Goal: Task Accomplishment & Management: Complete application form

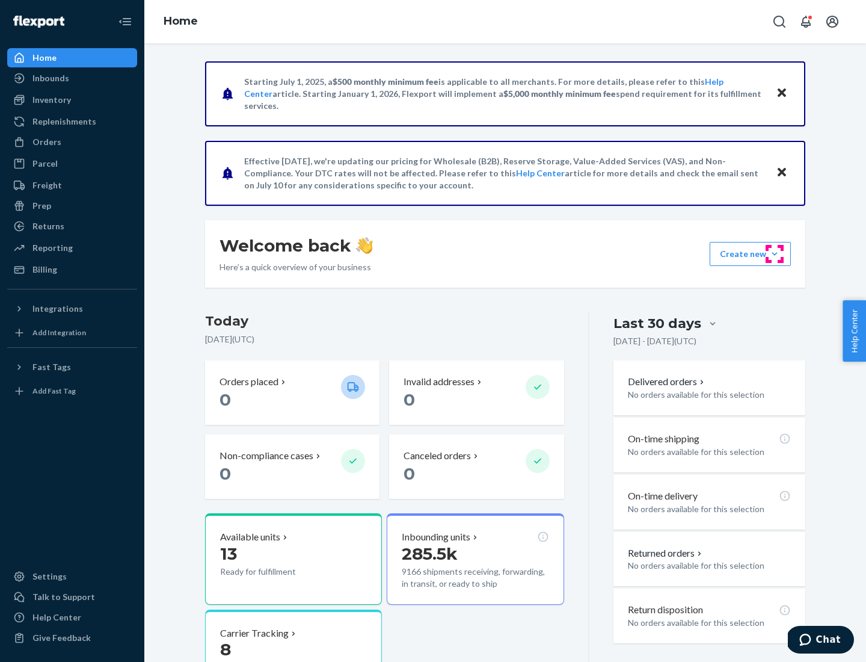
click at [775, 254] on button "Create new Create new inbound Create new order Create new product" at bounding box center [750, 254] width 81 height 24
click at [72, 78] on div "Inbounds" at bounding box center [72, 78] width 128 height 17
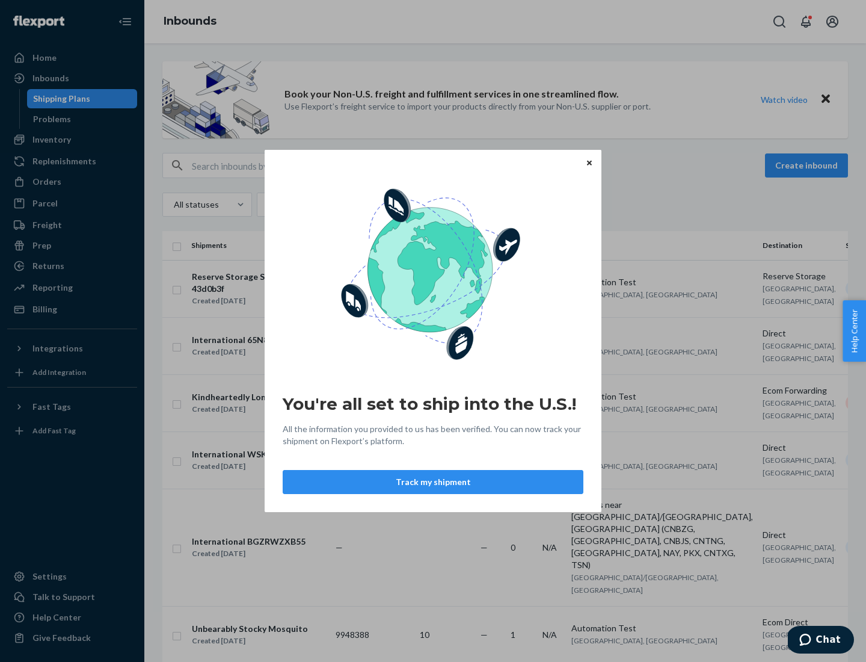
click at [433, 482] on button "Track my shipment" at bounding box center [433, 482] width 301 height 24
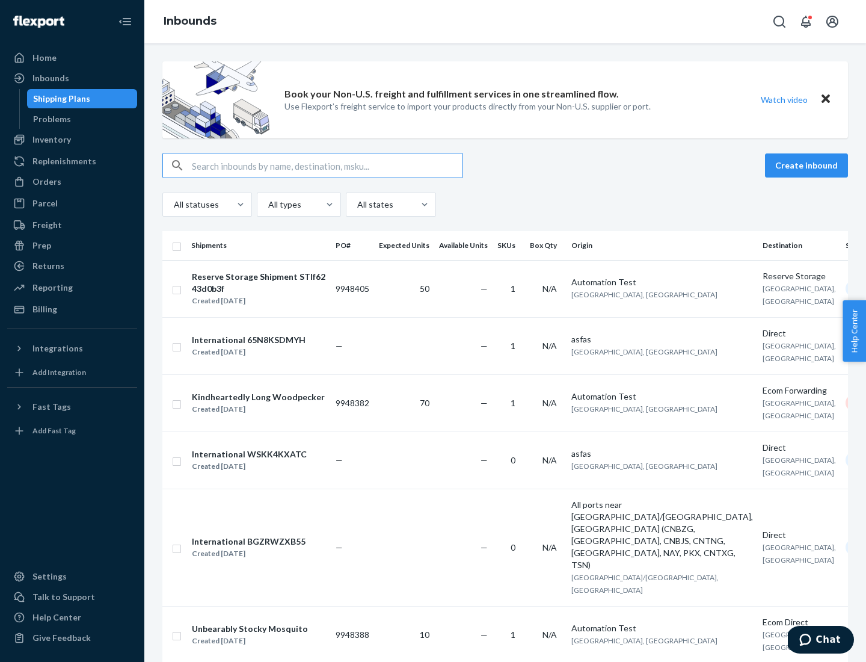
click at [808, 165] on button "Create inbound" at bounding box center [806, 165] width 83 height 24
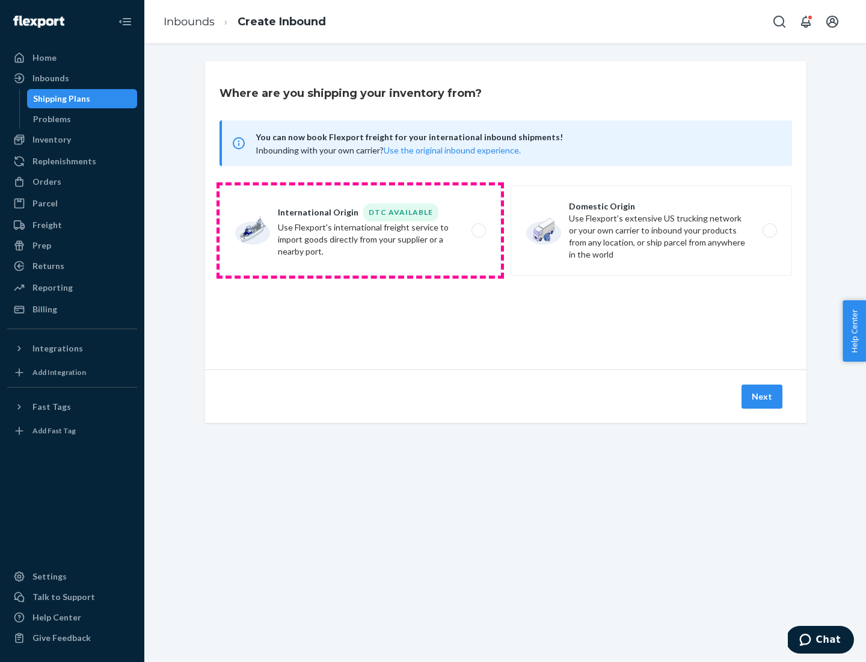
click at [360, 230] on label "International Origin DTC Available Use Flexport's international freight service…" at bounding box center [360, 230] width 281 height 90
click at [478, 230] on input "International Origin DTC Available Use Flexport's international freight service…" at bounding box center [482, 231] width 8 height 8
radio input "true"
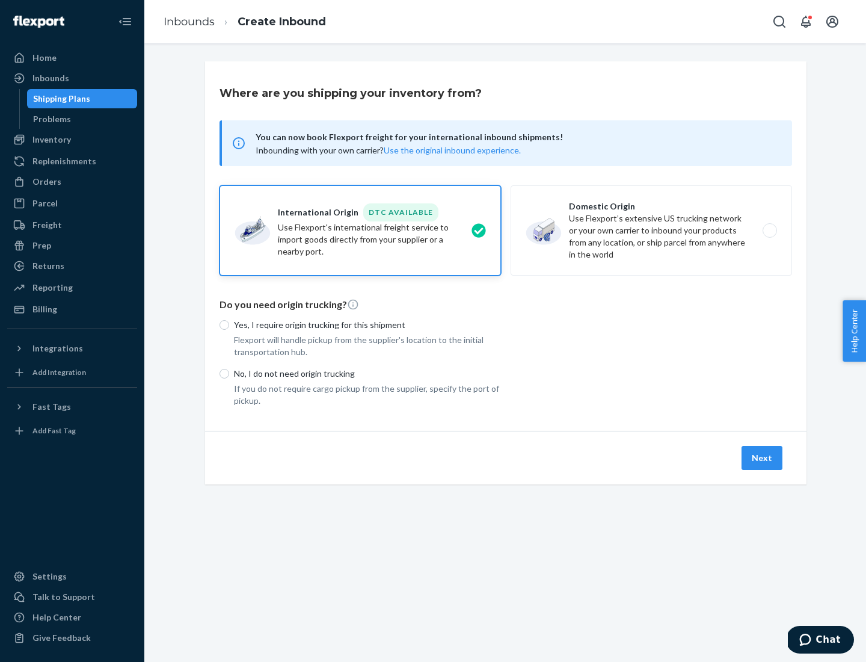
click at [368, 373] on p "No, I do not need origin trucking" at bounding box center [367, 374] width 267 height 12
click at [229, 373] on input "No, I do not need origin trucking" at bounding box center [225, 374] width 10 height 10
radio input "true"
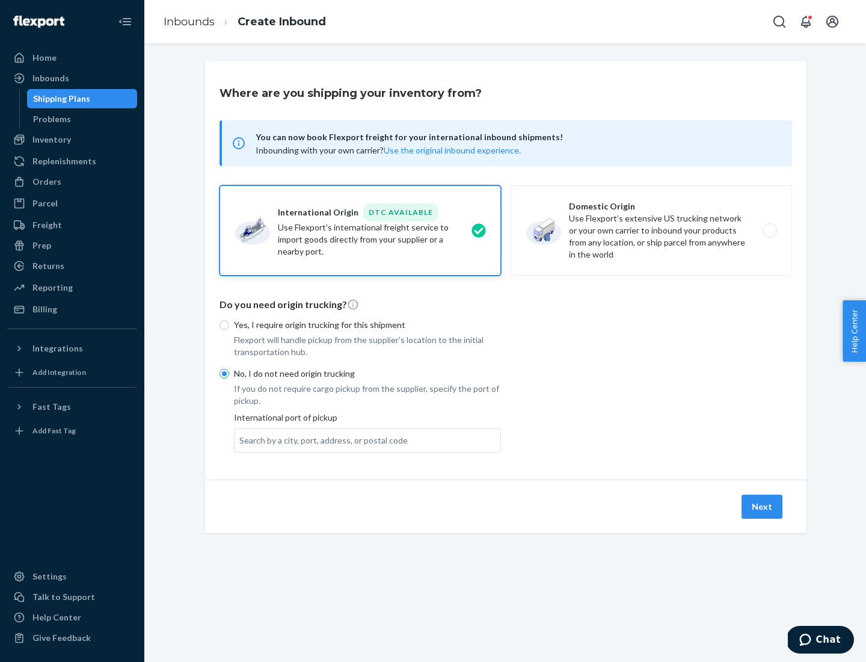
click at [321, 440] on div "Search by a city, port, address, or postal code" at bounding box center [323, 440] width 168 height 12
click at [241, 440] on input "Search by a city, port, address, or postal code" at bounding box center [239, 440] width 1 height 12
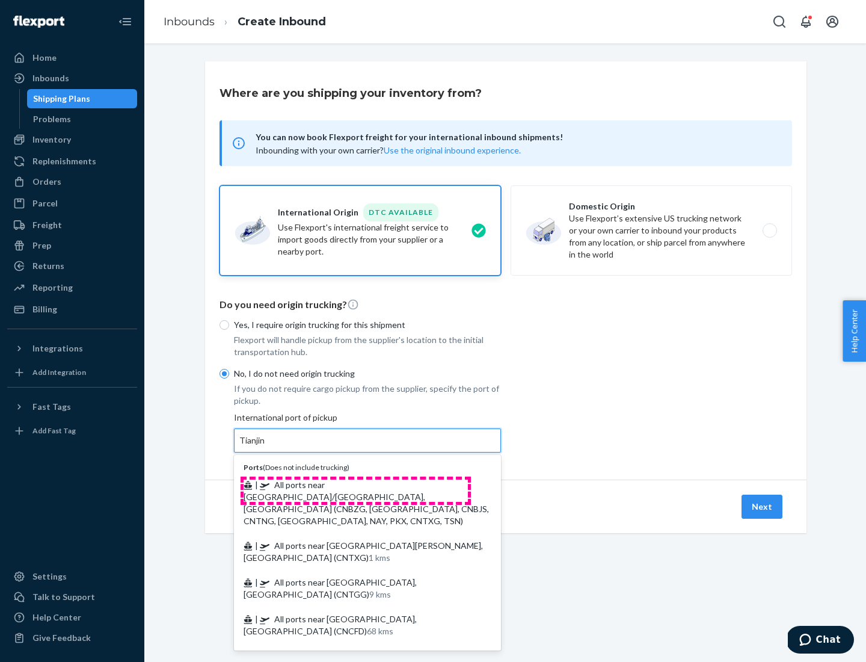
click at [355, 484] on span "| All ports near [GEOGRAPHIC_DATA]/[GEOGRAPHIC_DATA], [GEOGRAPHIC_DATA] (CNBZG,…" at bounding box center [366, 502] width 245 height 46
click at [266, 446] on input "Tianjin" at bounding box center [252, 440] width 26 height 12
type input "All ports near [GEOGRAPHIC_DATA]/[GEOGRAPHIC_DATA], [GEOGRAPHIC_DATA] (CNBZG, […"
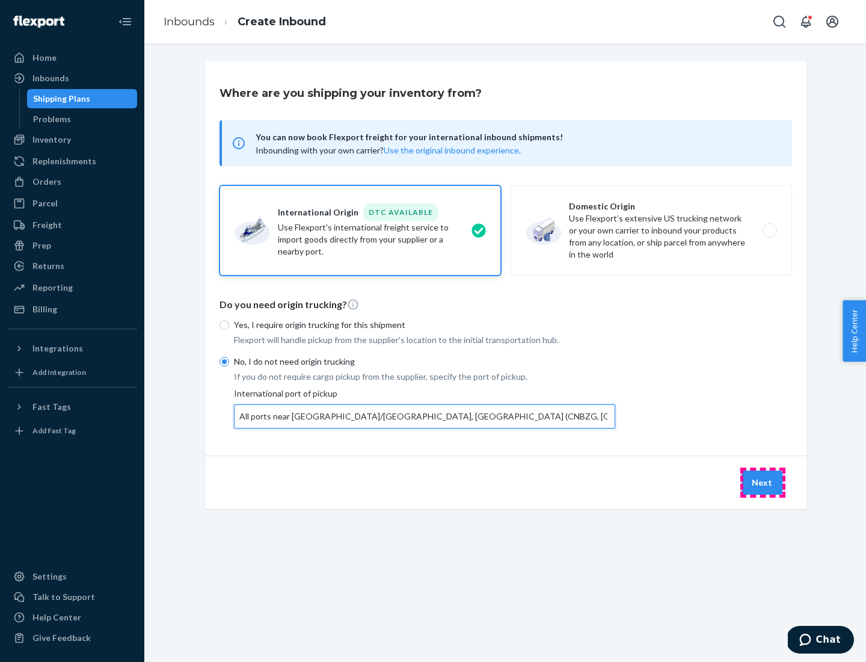
click at [763, 482] on button "Next" at bounding box center [762, 482] width 41 height 24
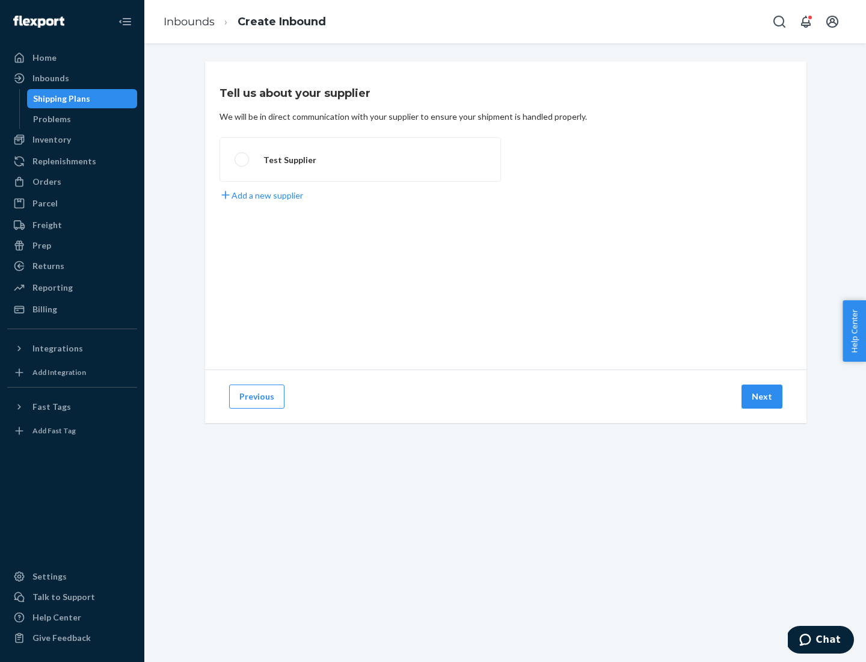
click at [360, 159] on label "Test Supplier" at bounding box center [360, 159] width 281 height 45
click at [242, 159] on input "Test Supplier" at bounding box center [239, 160] width 8 height 8
radio input "true"
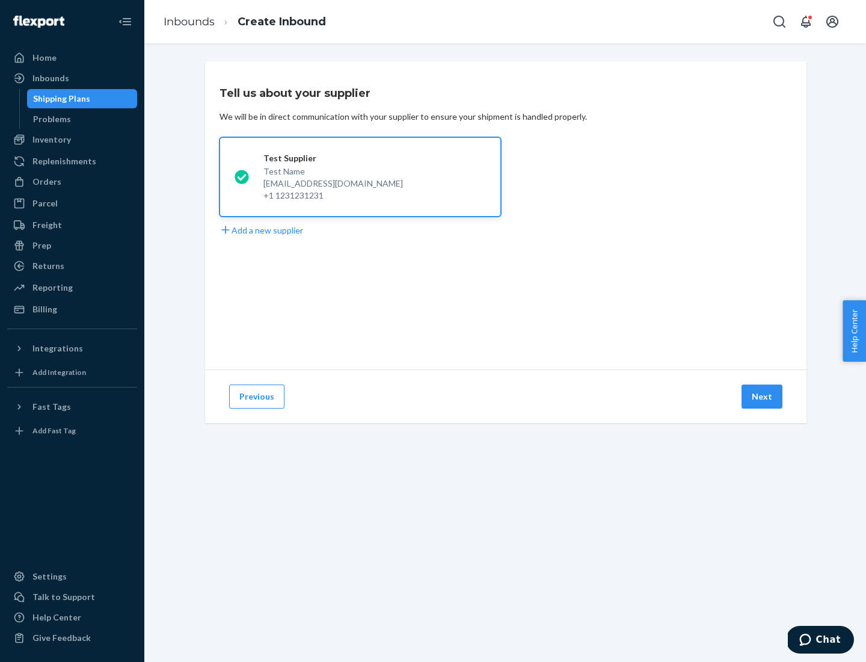
click at [763, 396] on button "Next" at bounding box center [762, 396] width 41 height 24
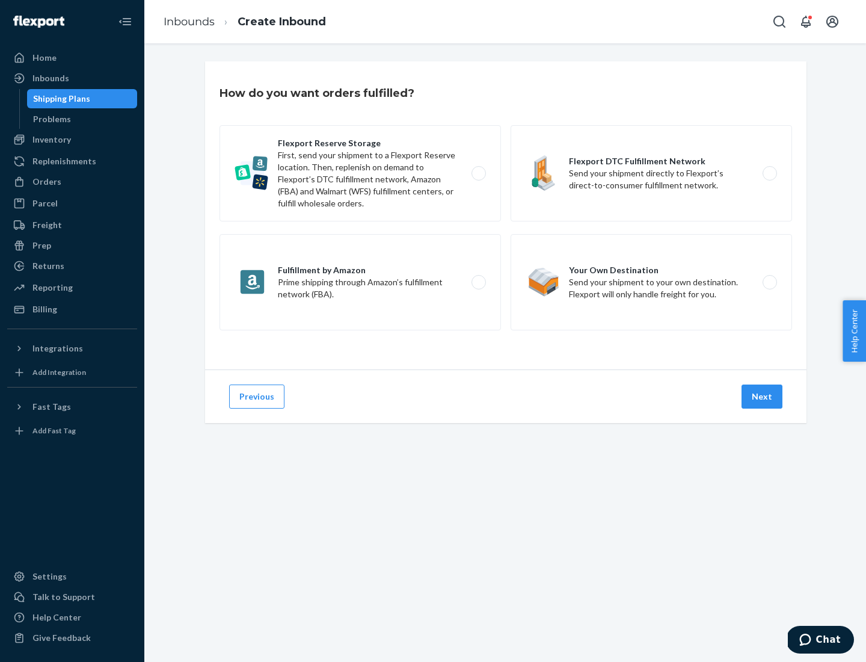
click at [360, 173] on label "Flexport Reserve Storage First, send your shipment to a Flexport Reserve locati…" at bounding box center [360, 173] width 281 height 96
click at [478, 173] on input "Flexport Reserve Storage First, send your shipment to a Flexport Reserve locati…" at bounding box center [482, 174] width 8 height 8
radio input "true"
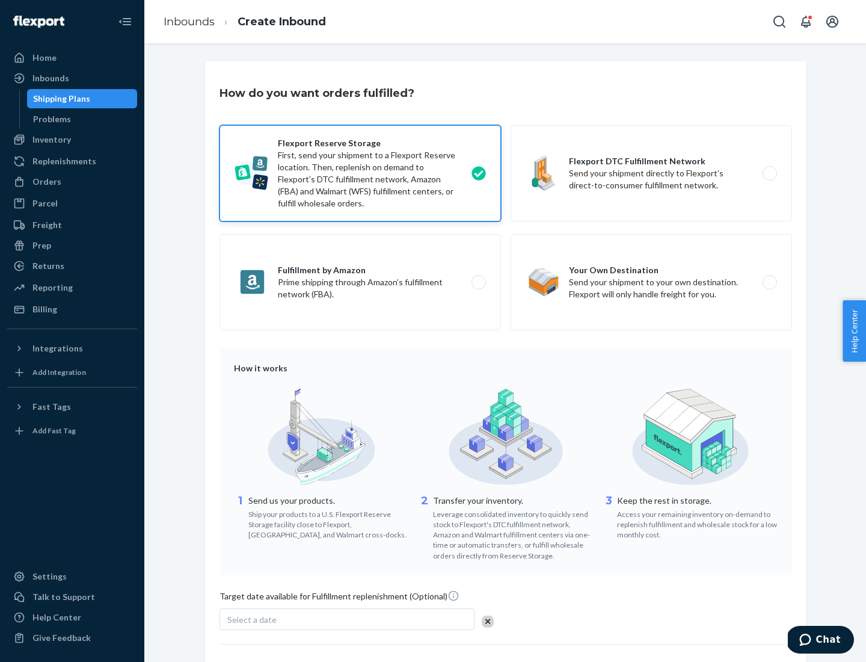
scroll to position [99, 0]
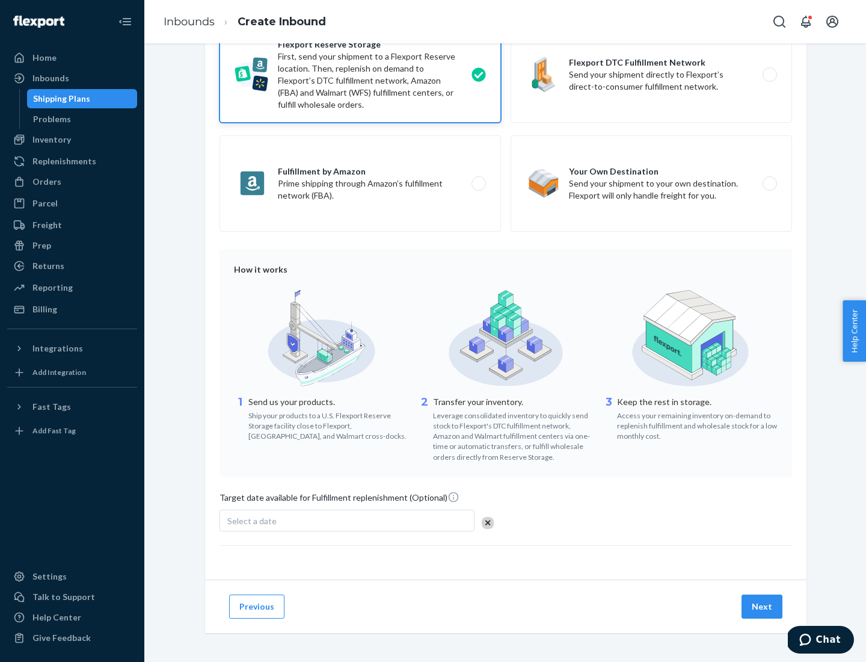
click at [763, 606] on button "Next" at bounding box center [762, 606] width 41 height 24
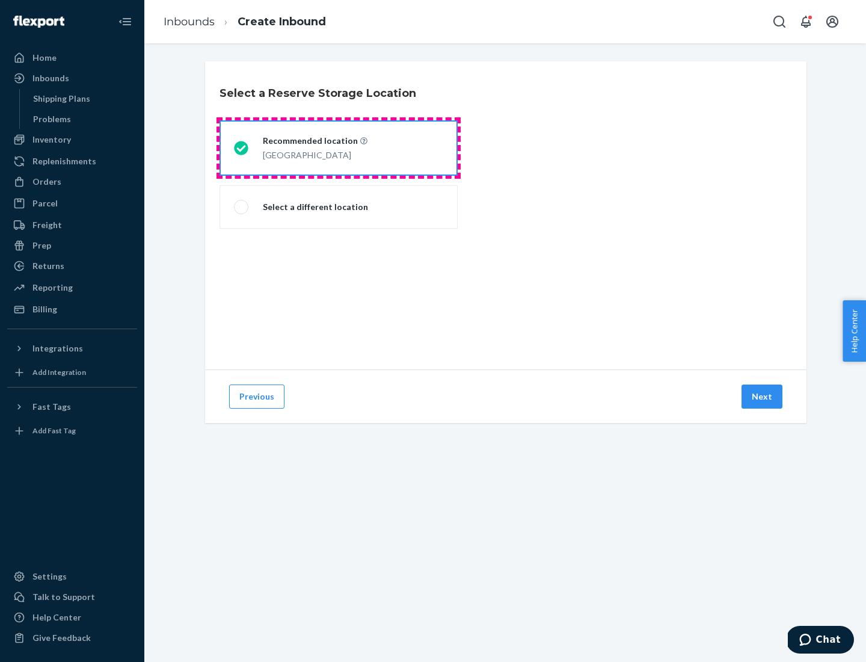
click at [339, 148] on div "[GEOGRAPHIC_DATA]" at bounding box center [315, 154] width 105 height 14
click at [242, 148] on input "Recommended location [GEOGRAPHIC_DATA]" at bounding box center [238, 148] width 8 height 8
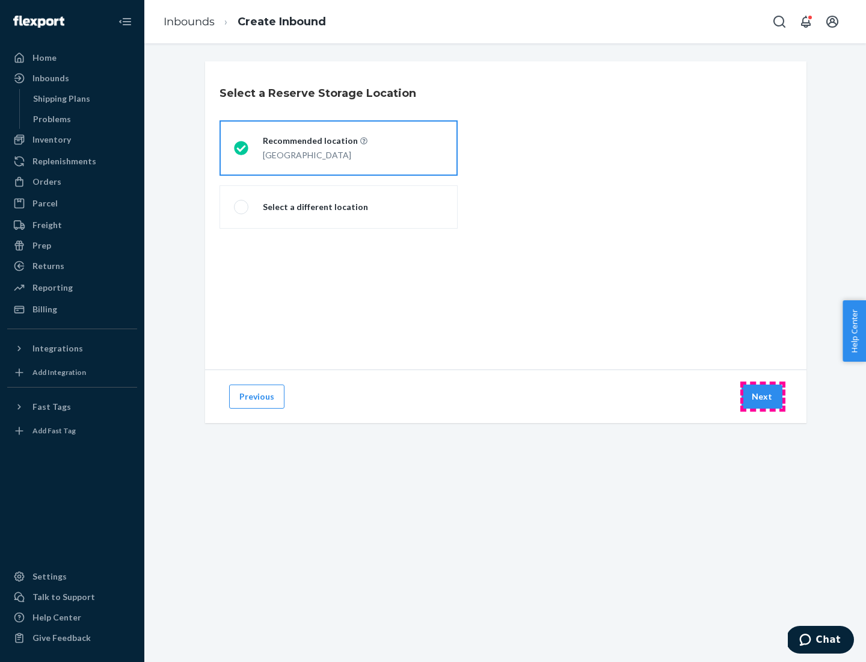
click at [763, 396] on button "Next" at bounding box center [762, 396] width 41 height 24
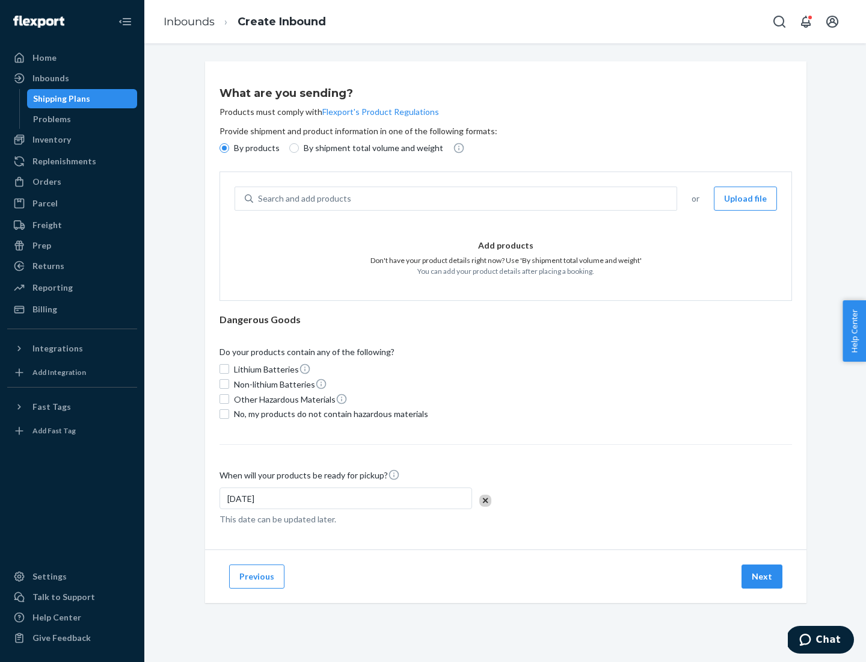
click at [466, 198] on div "Search and add products" at bounding box center [464, 199] width 423 height 22
click at [259, 198] on input "Search and add products" at bounding box center [258, 198] width 1 height 12
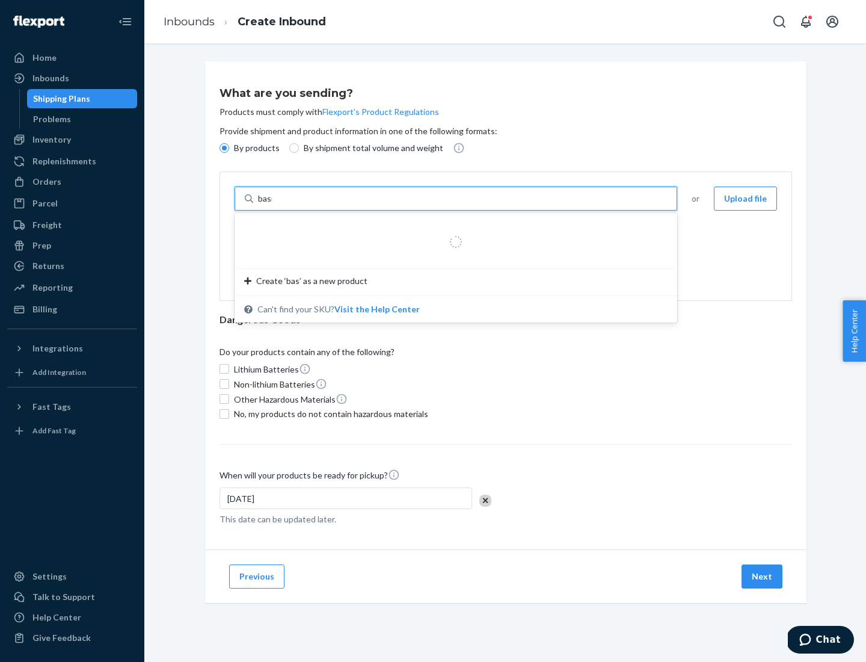
type input "basic"
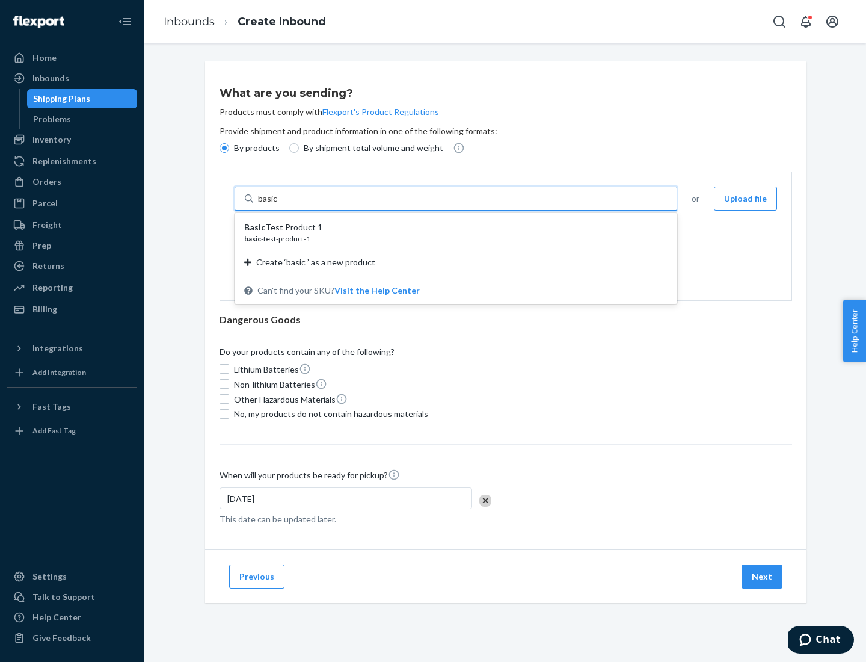
click at [452, 227] on div "Basic Test Product 1" at bounding box center [451, 227] width 414 height 12
click at [280, 205] on input "basic" at bounding box center [269, 198] width 22 height 12
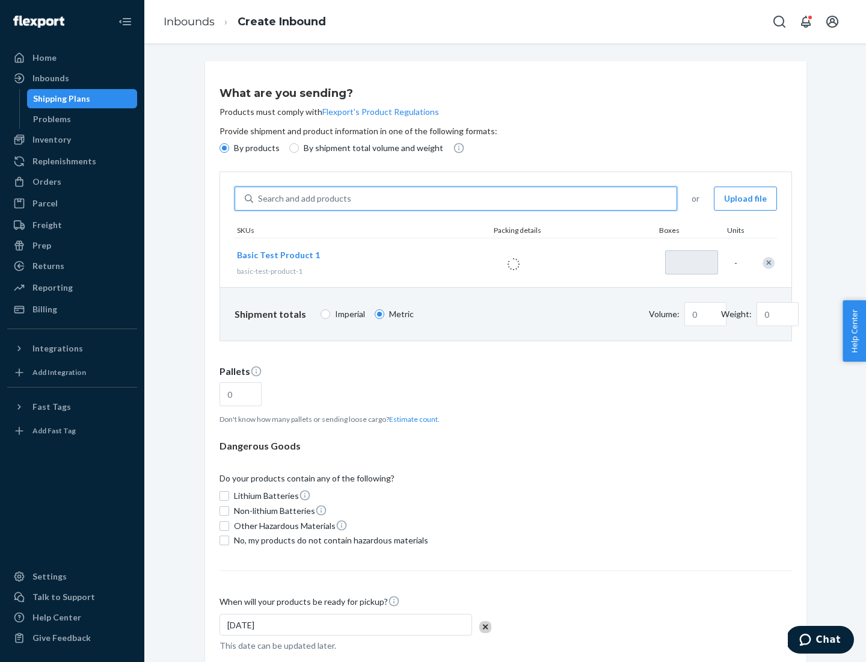
type input "1"
type input "1.09"
type input "3.27"
type input "3"
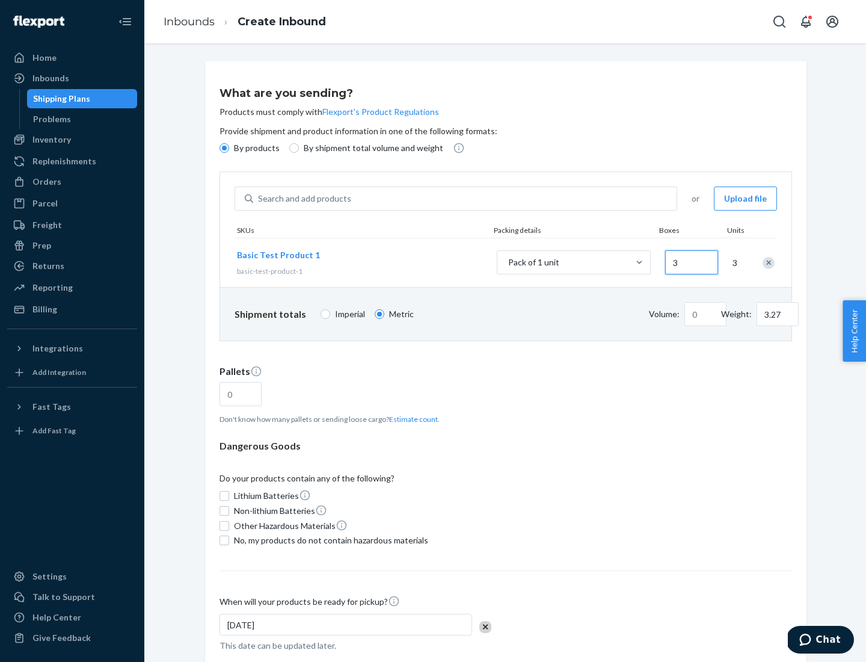
type input "0.01"
type input "32.66"
type input "30"
type input "0.07"
type input "326.59"
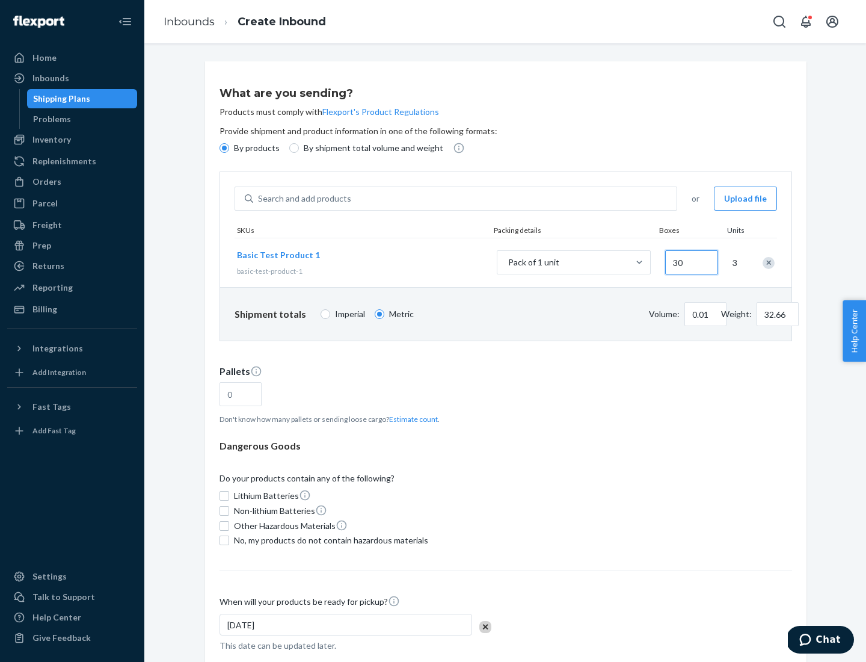
type input "300"
type input "0.68"
type input "3265.86"
type input "3000"
type input "1.09"
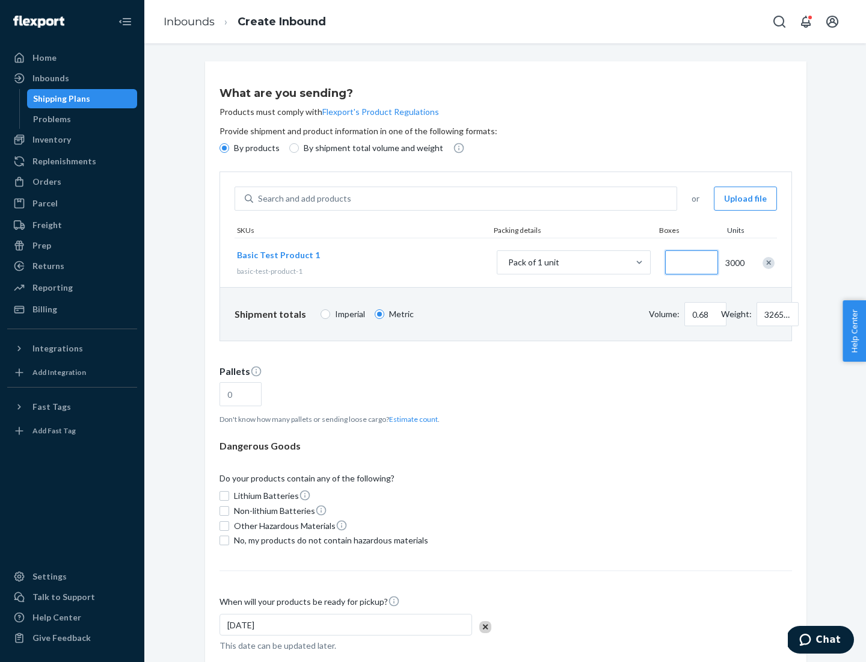
type input "1"
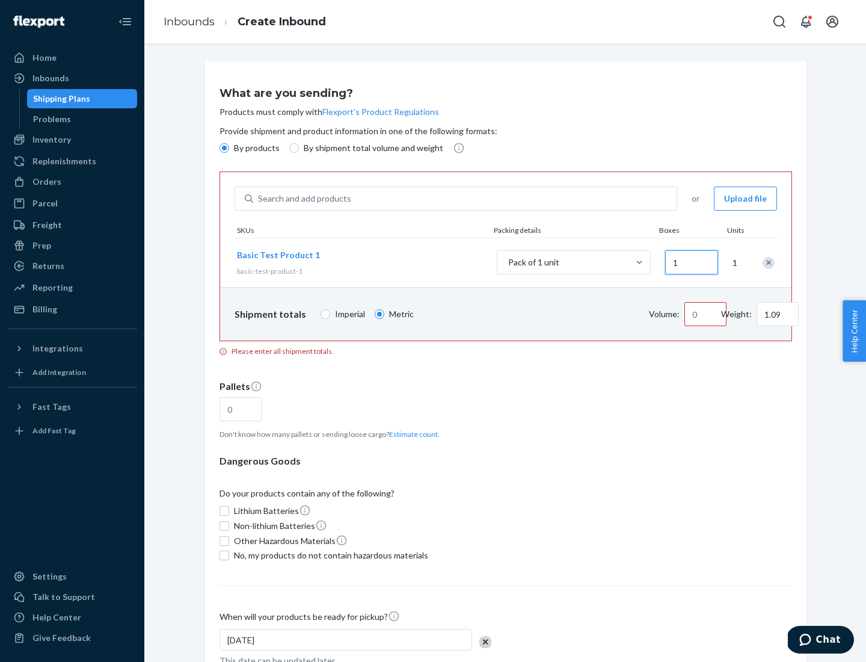
type input "10.89"
type input "10"
type input "0.02"
type input "108.86"
type input "100"
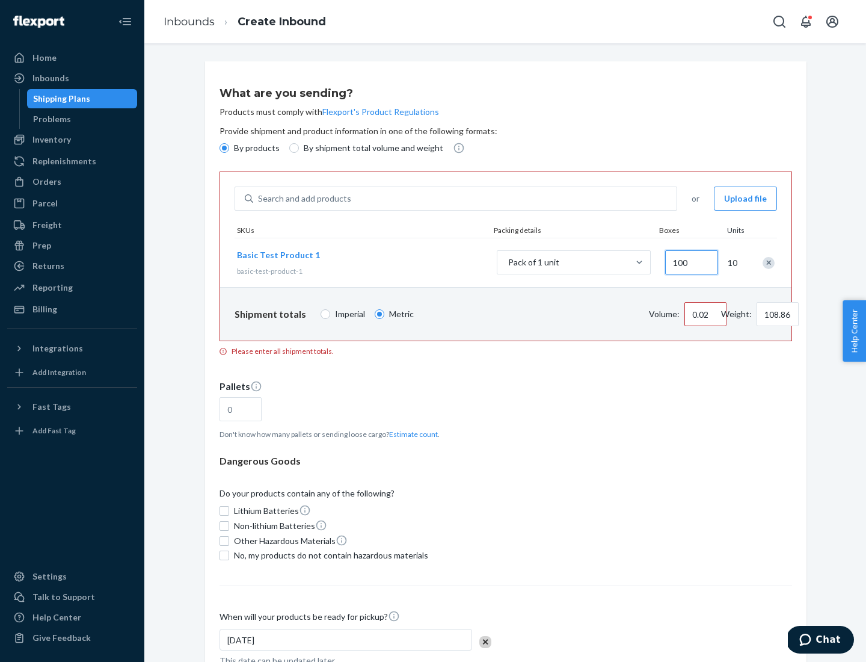
type input "0.23"
type input "1088.62"
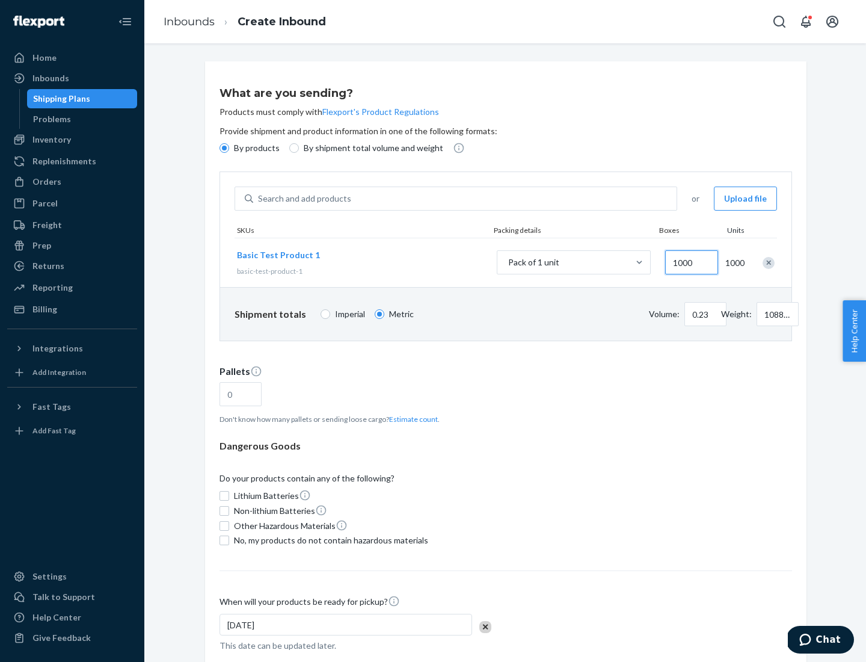
scroll to position [42, 0]
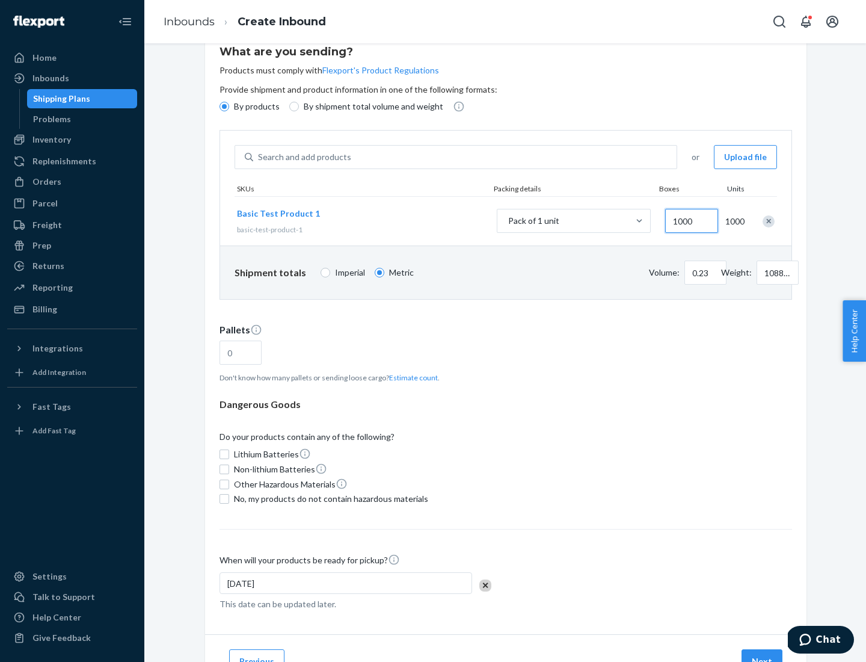
type input "1000"
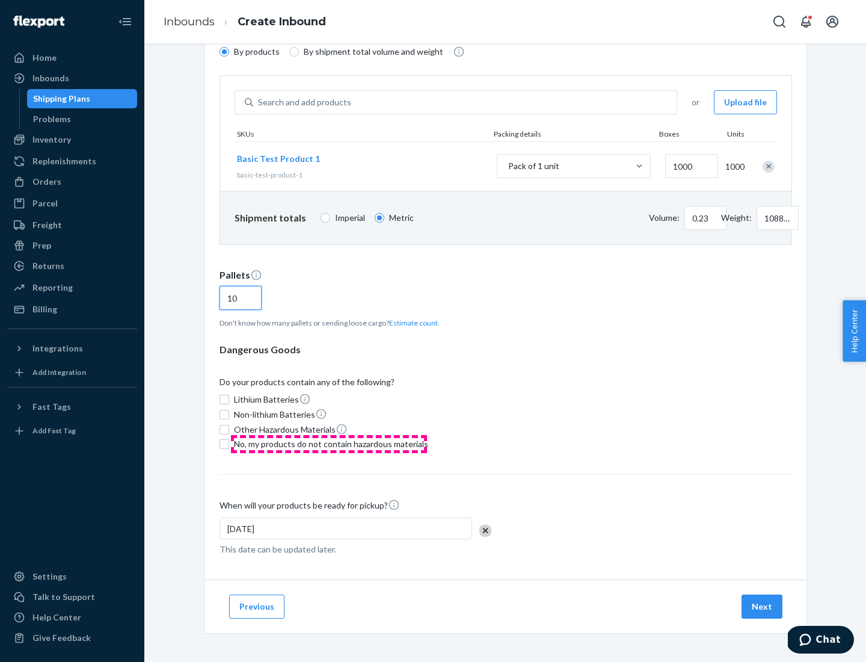
type input "10"
click at [329, 444] on span "No, my products do not contain hazardous materials" at bounding box center [331, 444] width 194 height 12
click at [229, 444] on input "No, my products do not contain hazardous materials" at bounding box center [225, 444] width 10 height 10
checkbox input "true"
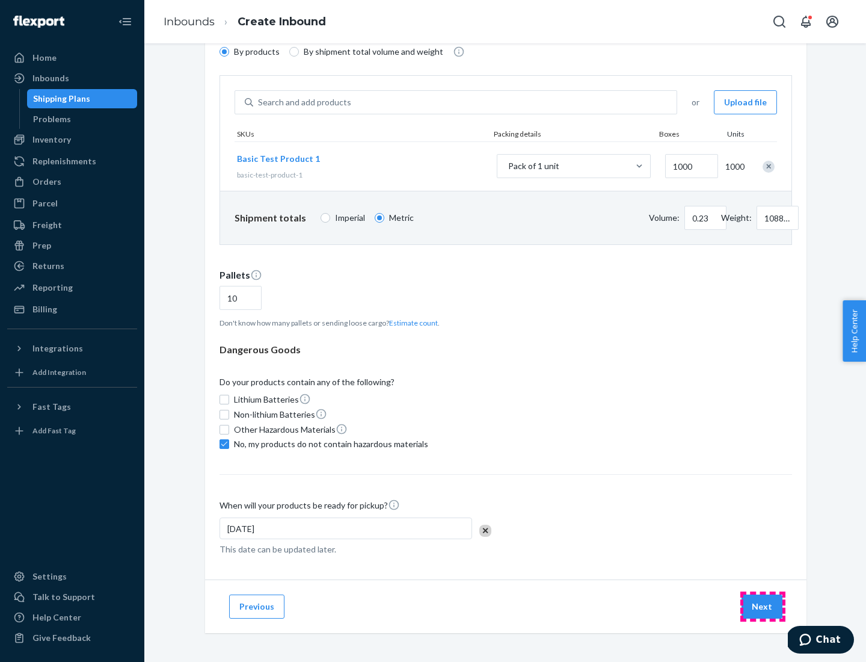
click at [763, 606] on button "Next" at bounding box center [762, 606] width 41 height 24
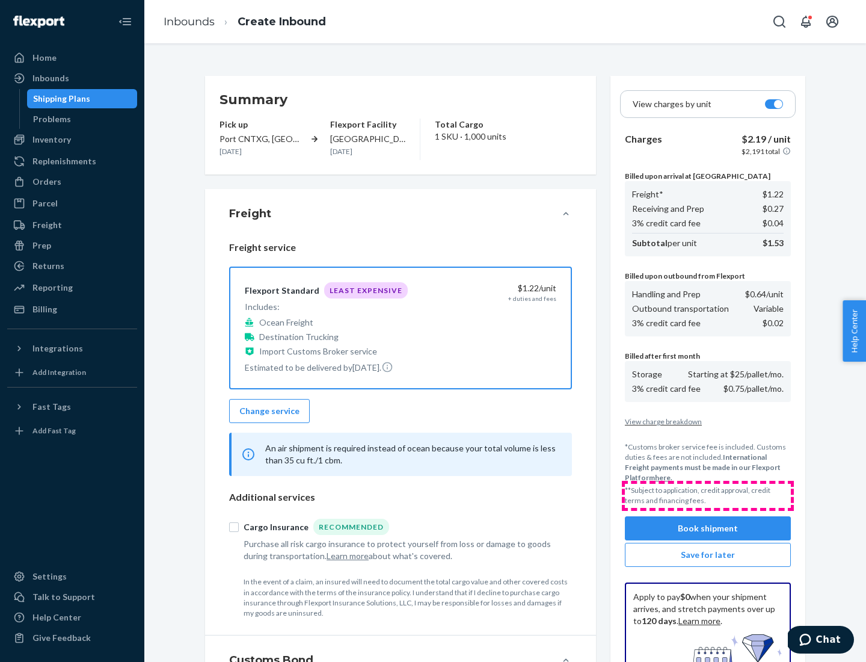
scroll to position [176, 0]
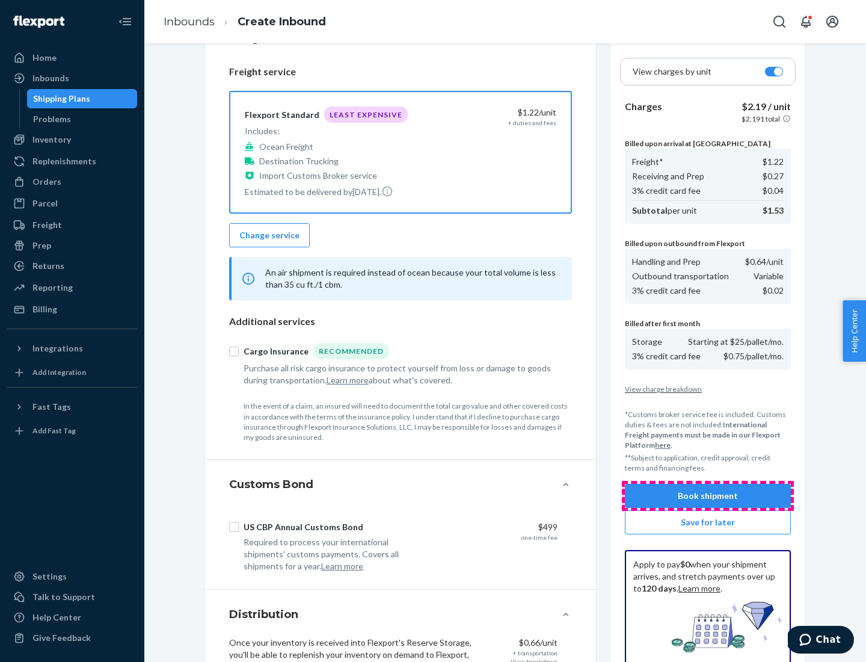
click at [708, 496] on button "Book shipment" at bounding box center [708, 496] width 166 height 24
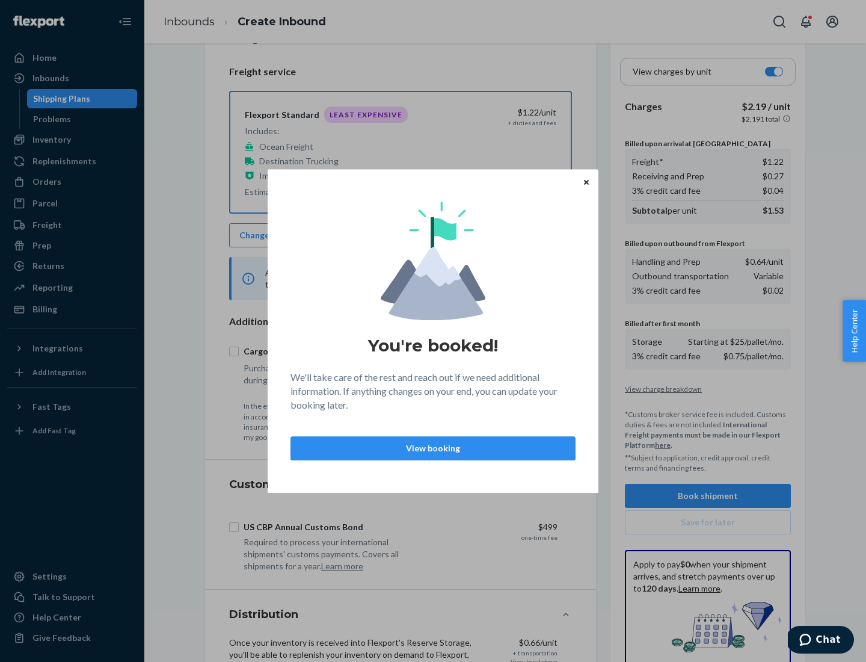
click at [433, 447] on p "View booking" at bounding box center [433, 448] width 265 height 12
